Goal: Task Accomplishment & Management: Use online tool/utility

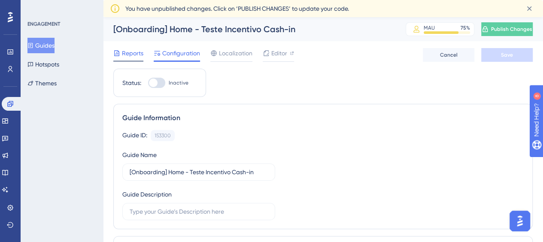
click at [137, 54] on span "Reports" at bounding box center [132, 53] width 21 height 10
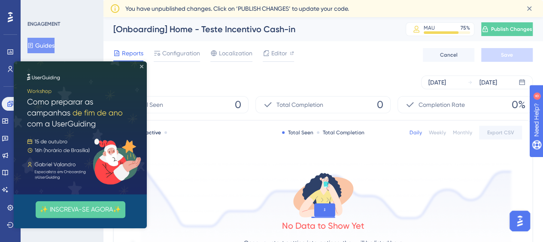
click at [143, 67] on icon "Close Preview" at bounding box center [141, 66] width 3 height 3
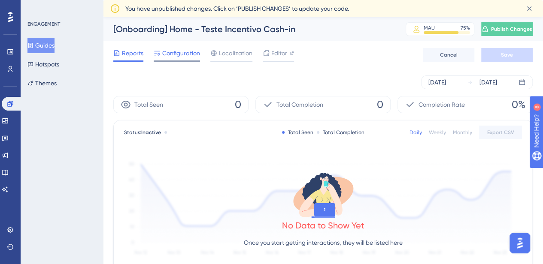
click at [178, 58] on div "Configuration" at bounding box center [177, 55] width 46 height 14
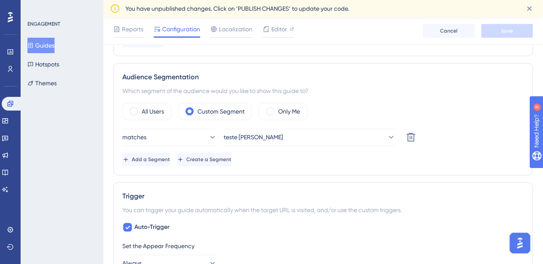
scroll to position [300, 0]
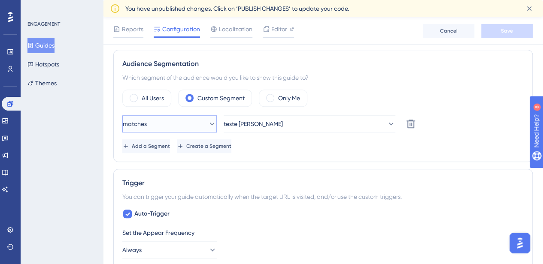
click at [190, 118] on button "matches" at bounding box center [169, 123] width 94 height 17
drag, startPoint x: 437, startPoint y: 147, endPoint x: 362, endPoint y: 129, distance: 77.1
click at [435, 146] on div "Add a Segment Create a Segment" at bounding box center [322, 146] width 401 height 14
click at [361, 129] on button "teste [PERSON_NAME]" at bounding box center [309, 123] width 172 height 17
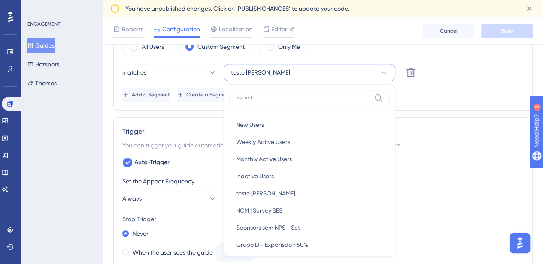
click at [509, 127] on div "Trigger" at bounding box center [322, 132] width 401 height 10
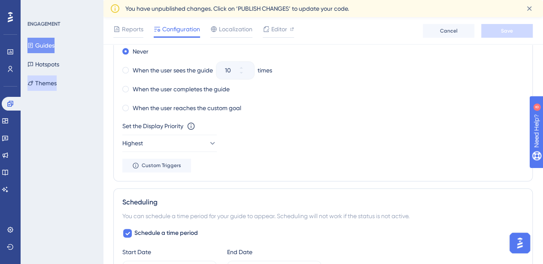
scroll to position [480, 0]
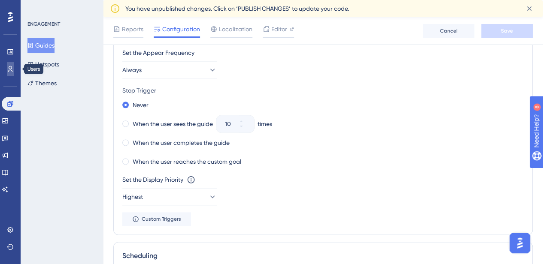
click at [12, 68] on icon at bounding box center [10, 69] width 7 height 7
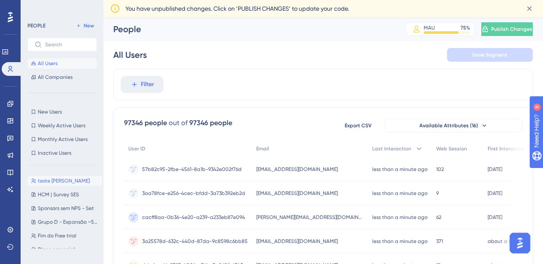
click at [67, 181] on span "teste [PERSON_NAME]" at bounding box center [64, 181] width 52 height 7
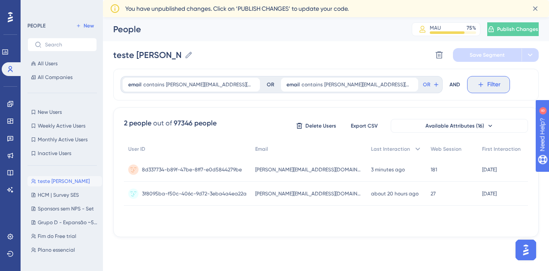
click at [477, 85] on icon at bounding box center [481, 85] width 8 height 8
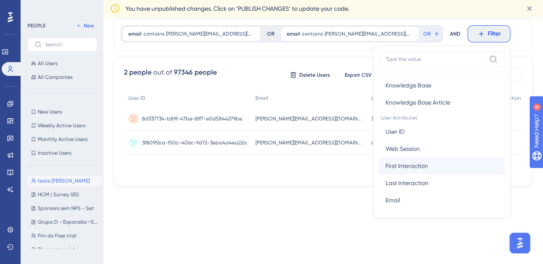
scroll to position [341, 0]
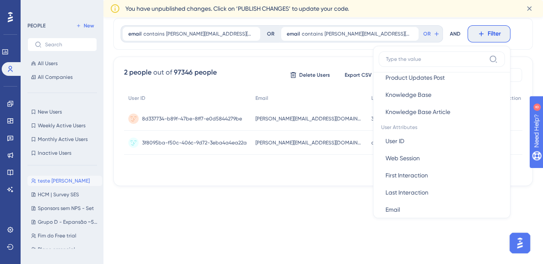
click at [229, 206] on div "Performance Users Engagement Widgets Feedback Product Updates Knowledge Base AI…" at bounding box center [271, 81] width 543 height 264
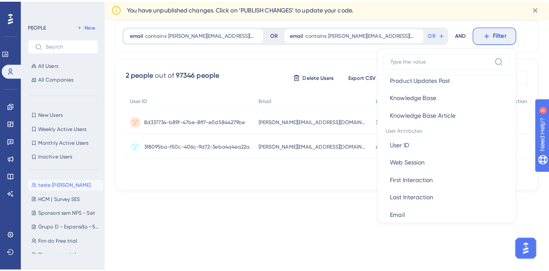
scroll to position [0, 0]
